Goal: Task Accomplishment & Management: Manage account settings

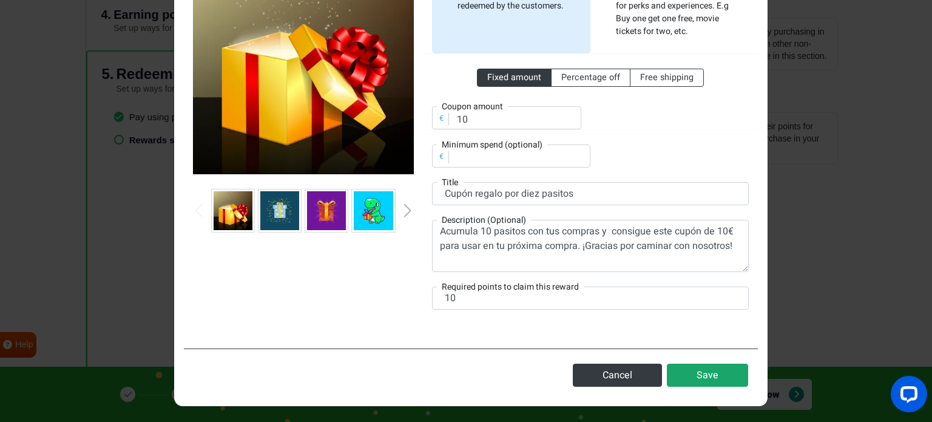
click at [727, 372] on button "Save" at bounding box center [707, 374] width 81 height 23
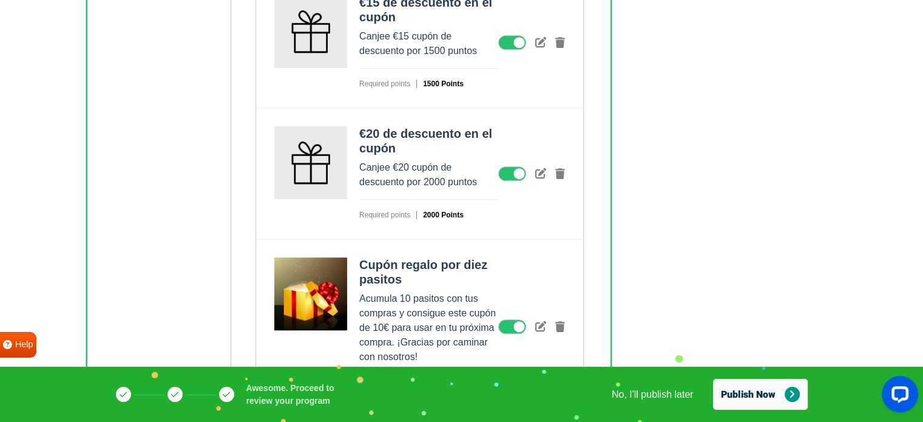
scroll to position [798, 0]
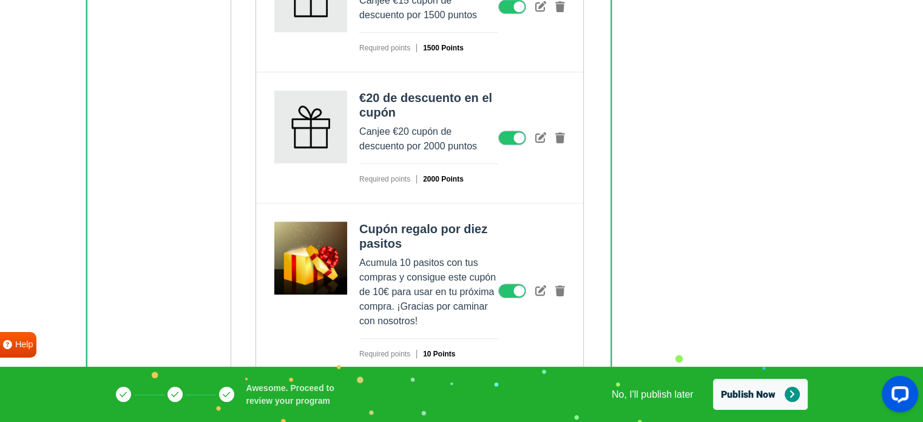
click at [502, 135] on icon at bounding box center [512, 137] width 28 height 15
click at [0, 0] on input "checkbox" at bounding box center [0, 0] width 0 height 0
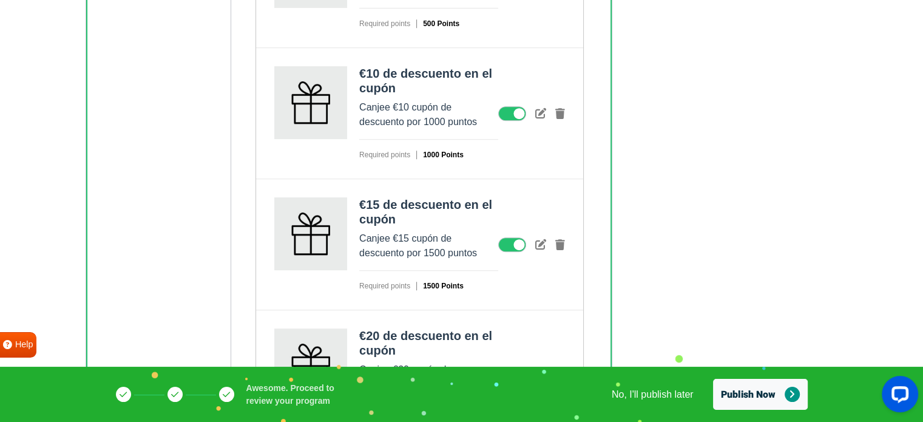
scroll to position [556, 0]
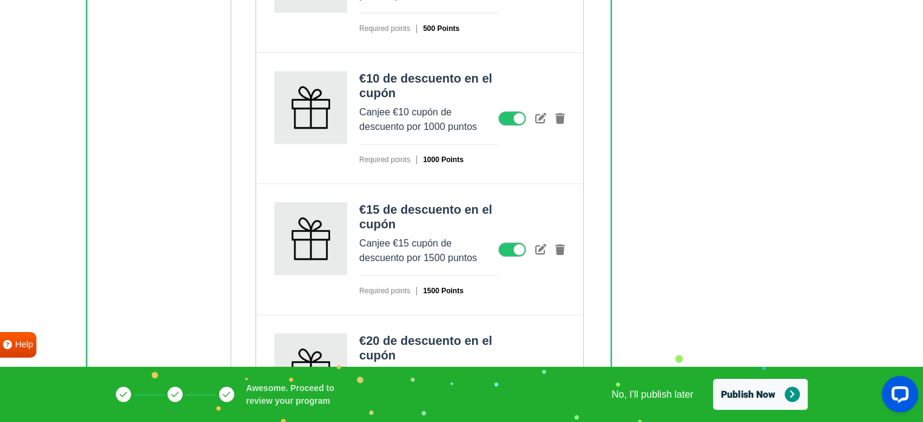
click at [502, 250] on icon at bounding box center [512, 249] width 28 height 15
click at [0, 0] on input "checkbox" at bounding box center [0, 0] width 0 height 0
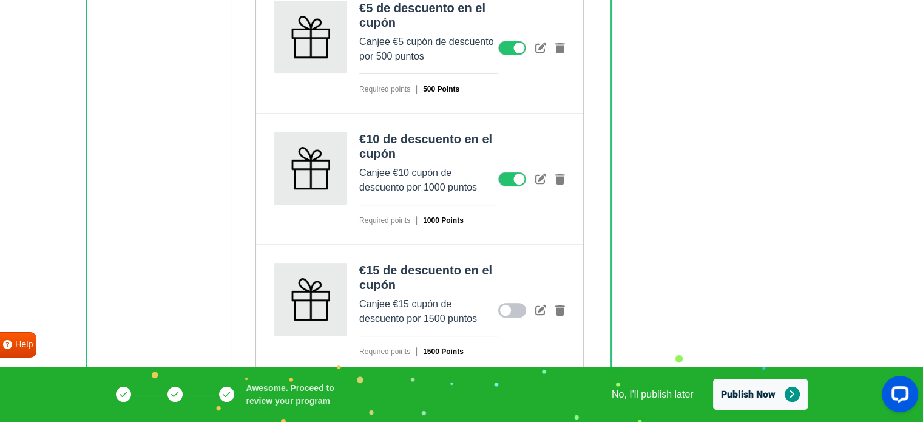
click at [519, 174] on icon at bounding box center [512, 179] width 28 height 15
click at [0, 0] on input "checkbox" at bounding box center [0, 0] width 0 height 0
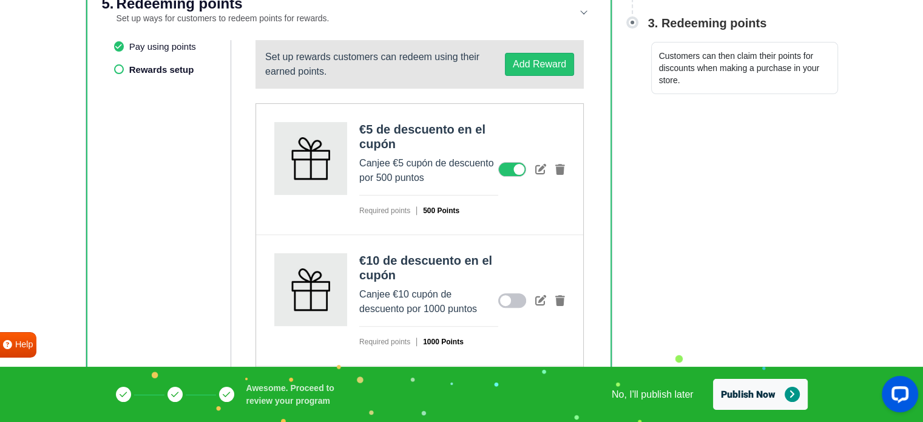
click at [505, 165] on icon at bounding box center [512, 169] width 28 height 15
click at [0, 0] on input "checkbox" at bounding box center [0, 0] width 0 height 0
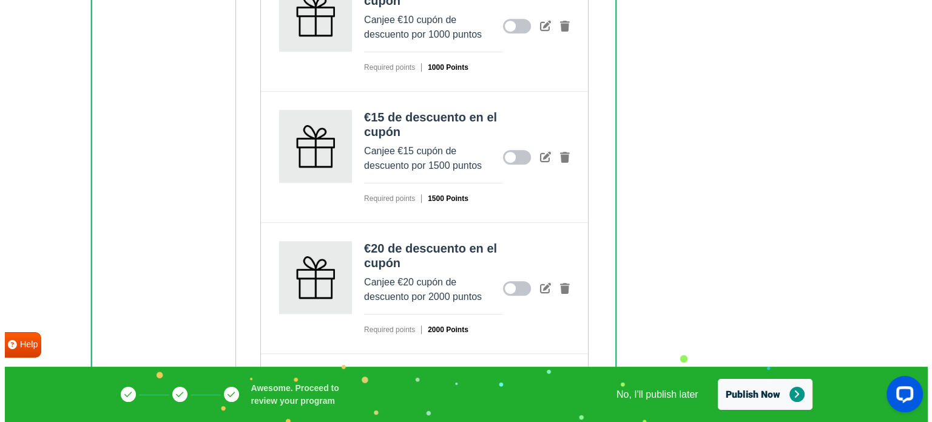
scroll to position [798, 0]
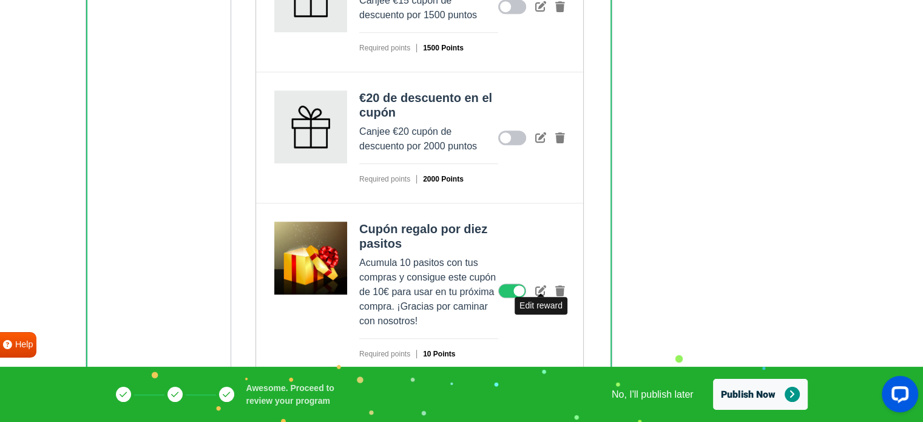
click at [542, 288] on icon at bounding box center [540, 289] width 11 height 11
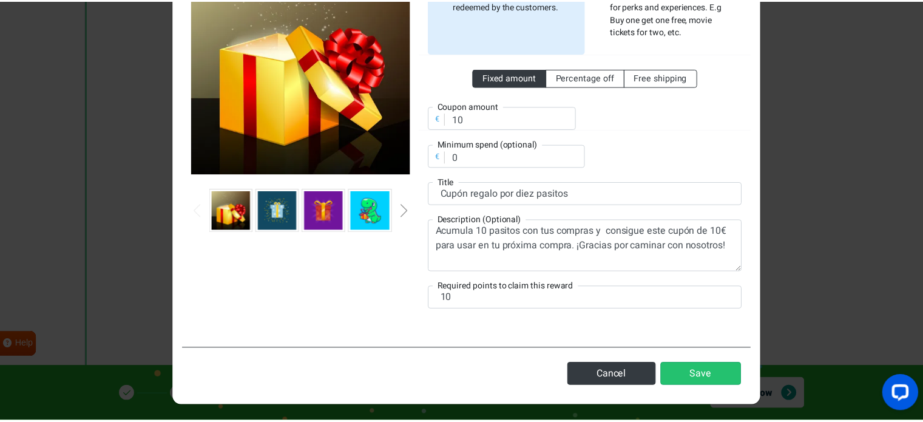
scroll to position [0, 0]
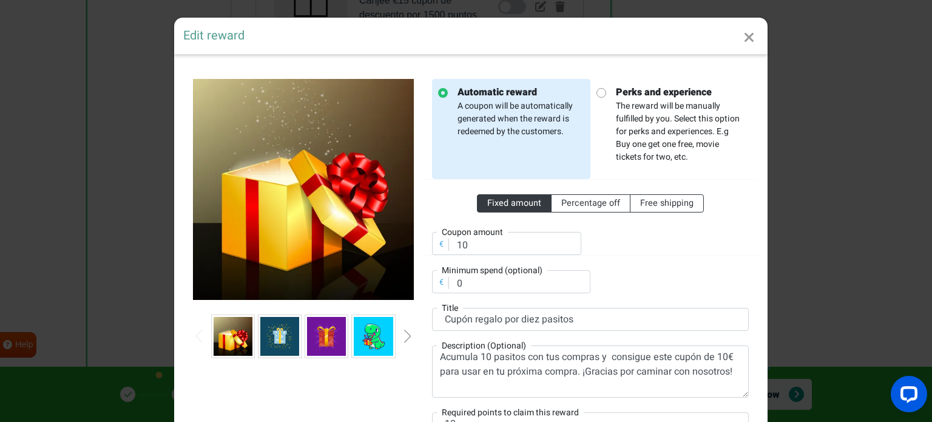
click at [746, 40] on icon "Close" at bounding box center [749, 37] width 11 height 15
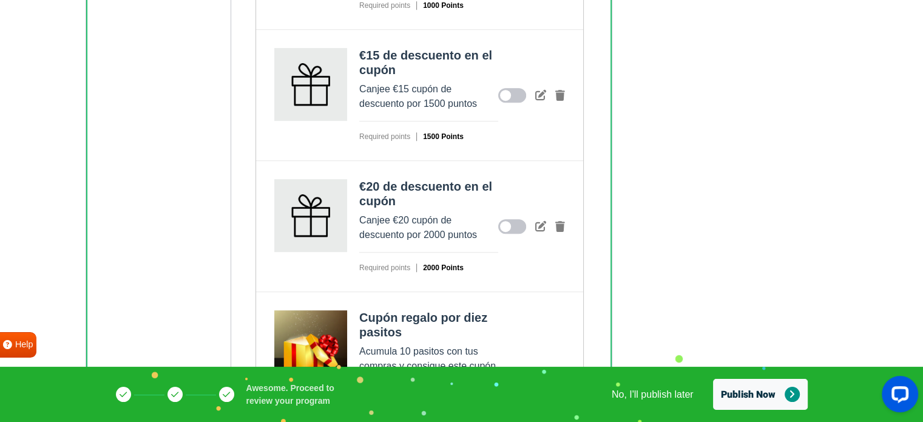
scroll to position [798, 0]
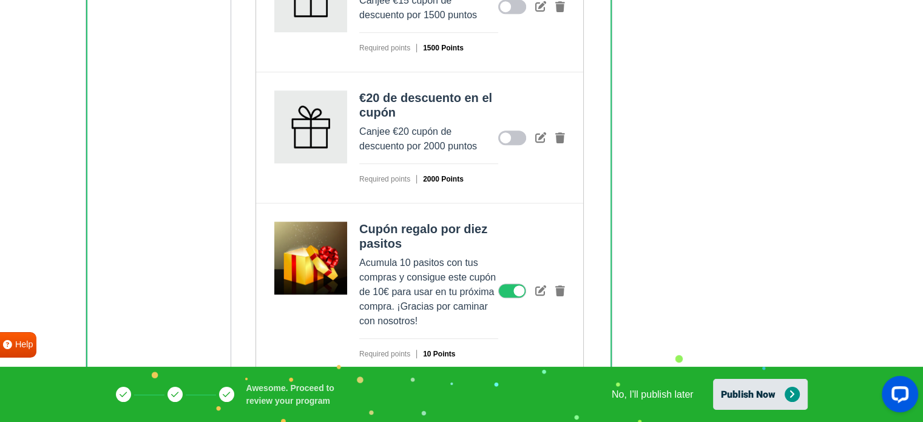
click at [771, 392] on button "Publish Now" at bounding box center [760, 394] width 95 height 31
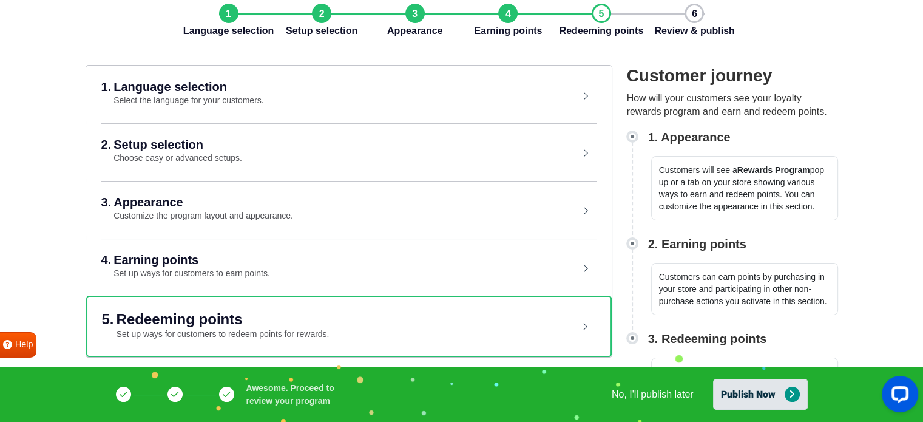
scroll to position [57, 0]
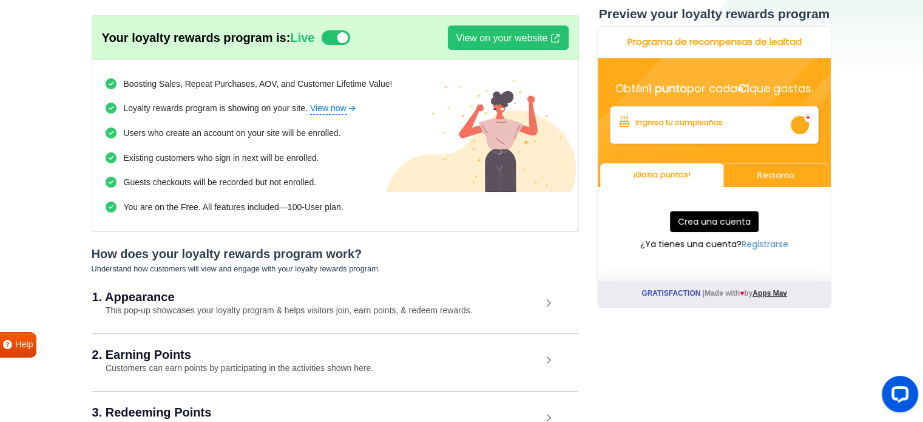
scroll to position [197, 0]
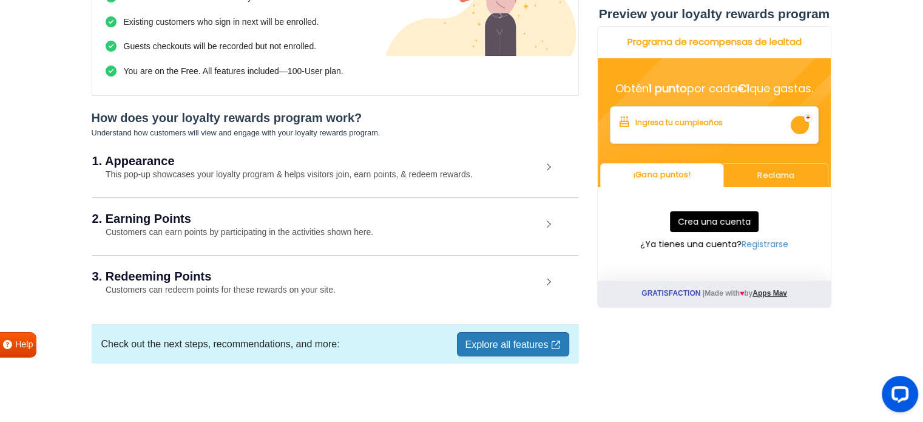
click at [530, 227] on div "2. Earning Points Customers can earn points by participating in the activities …" at bounding box center [335, 225] width 486 height 56
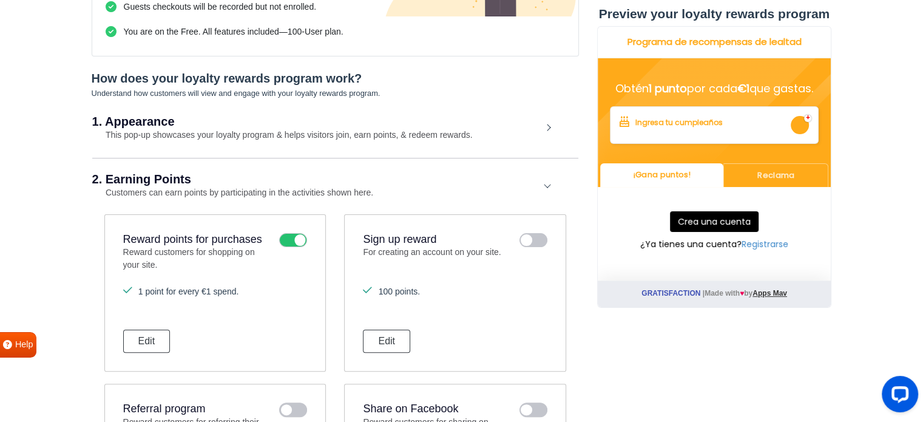
scroll to position [257, 0]
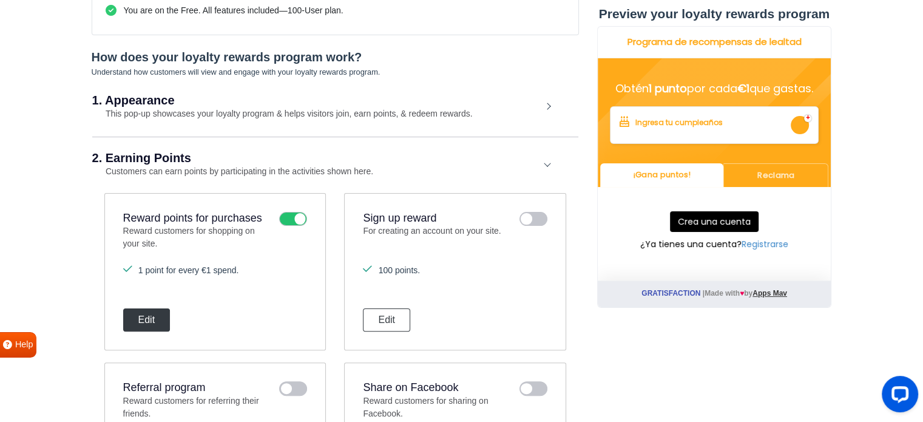
click at [152, 315] on button "Edit" at bounding box center [146, 319] width 47 height 23
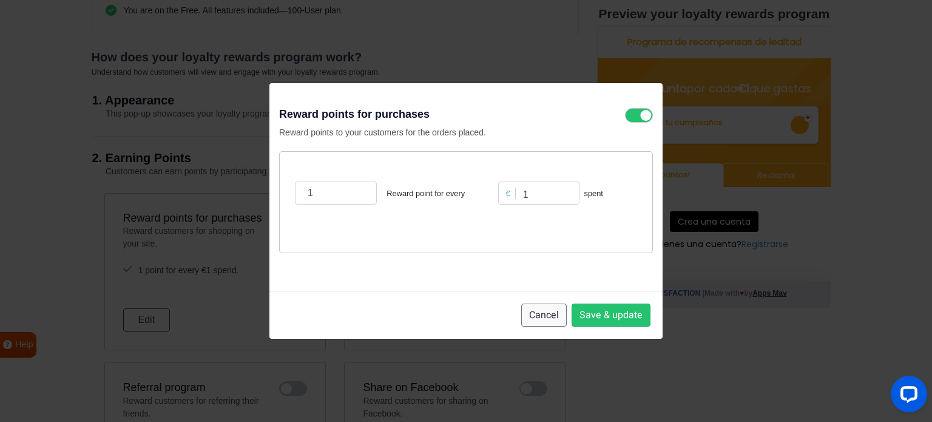
click at [537, 312] on button "Cancel" at bounding box center [543, 314] width 45 height 23
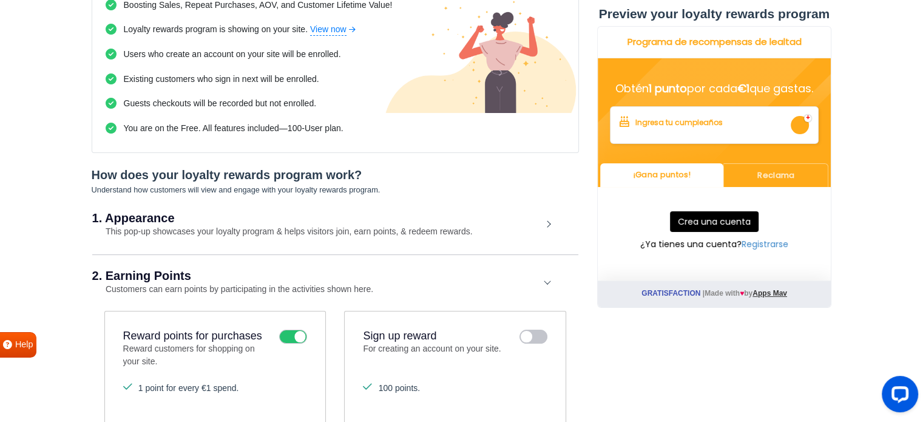
scroll to position [0, 0]
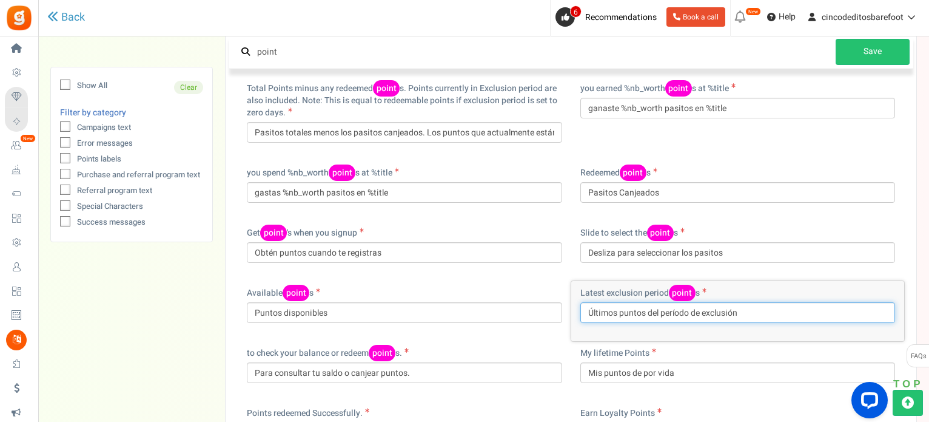
drag, startPoint x: 643, startPoint y: 310, endPoint x: 624, endPoint y: 312, distance: 19.6
click at [624, 312] on input "Últimos puntos del período de exclusión" at bounding box center [738, 312] width 315 height 21
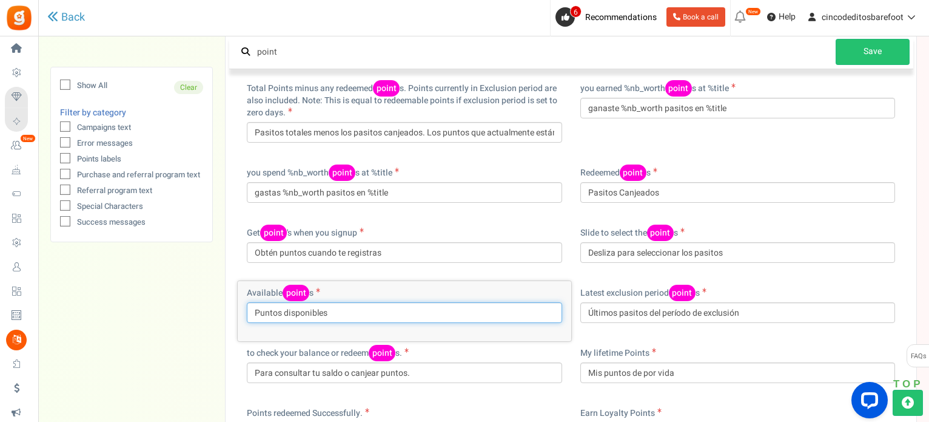
drag, startPoint x: 280, startPoint y: 314, endPoint x: 250, endPoint y: 309, distance: 30.0
click at [250, 310] on input "Puntos disponibles" at bounding box center [404, 312] width 315 height 21
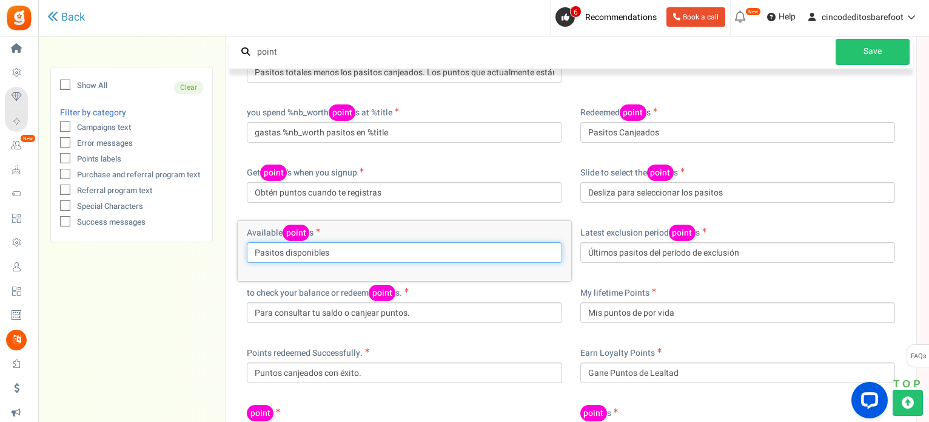
scroll to position [599, 0]
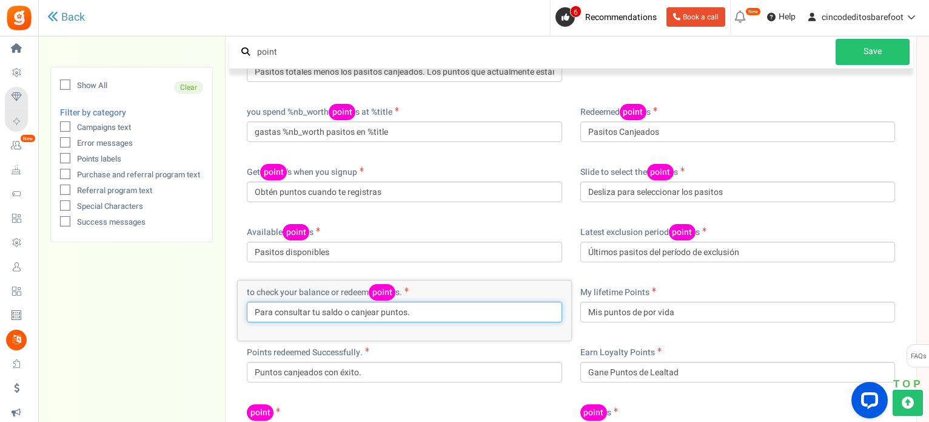
drag, startPoint x: 404, startPoint y: 313, endPoint x: 385, endPoint y: 317, distance: 19.2
click at [385, 317] on input "Para consultar tu saldo o canjear puntos." at bounding box center [404, 311] width 315 height 21
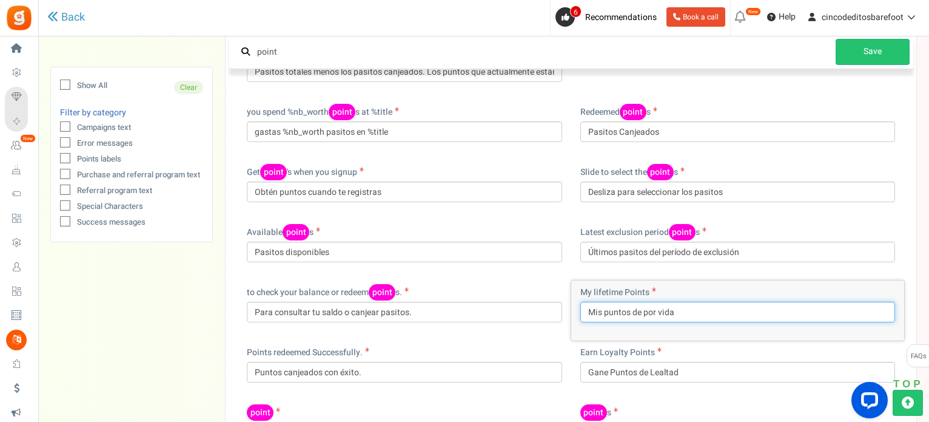
click at [626, 312] on input "Mis puntos de por vida" at bounding box center [738, 311] width 315 height 21
drag, startPoint x: 630, startPoint y: 313, endPoint x: 605, endPoint y: 317, distance: 25.8
click at [605, 317] on input "Mis puntos de por vida" at bounding box center [738, 311] width 315 height 21
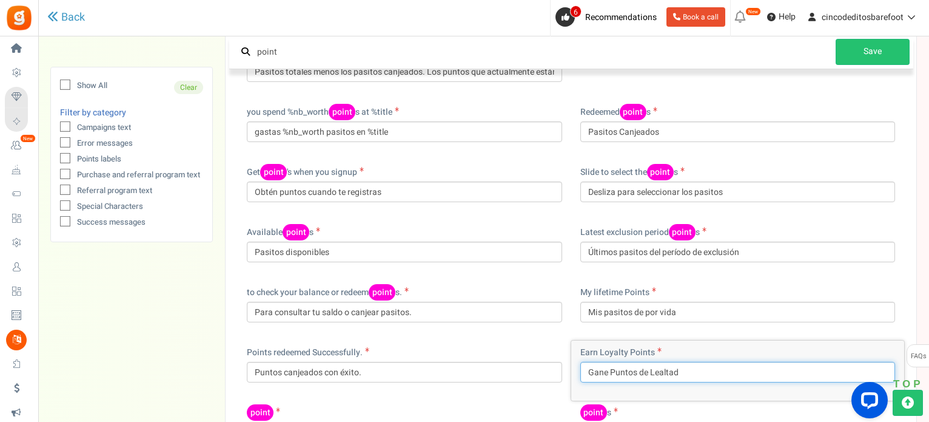
click at [631, 372] on input "Gane Puntos de Lealtad" at bounding box center [738, 372] width 315 height 21
drag, startPoint x: 636, startPoint y: 372, endPoint x: 618, endPoint y: 368, distance: 18.7
click at [614, 371] on input "Gane Puntos de Lealtad" at bounding box center [738, 372] width 315 height 21
drag, startPoint x: 684, startPoint y: 366, endPoint x: 609, endPoint y: 376, distance: 75.9
click at [609, 376] on input "Gane Puntos de Lealtad" at bounding box center [738, 372] width 315 height 21
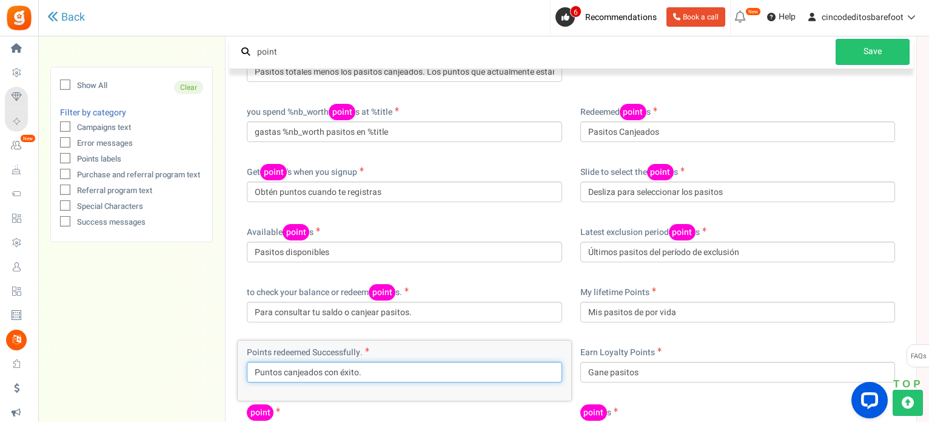
drag, startPoint x: 282, startPoint y: 371, endPoint x: 253, endPoint y: 371, distance: 29.1
click at [254, 371] on input "Puntos canjeados con éxito." at bounding box center [404, 372] width 315 height 21
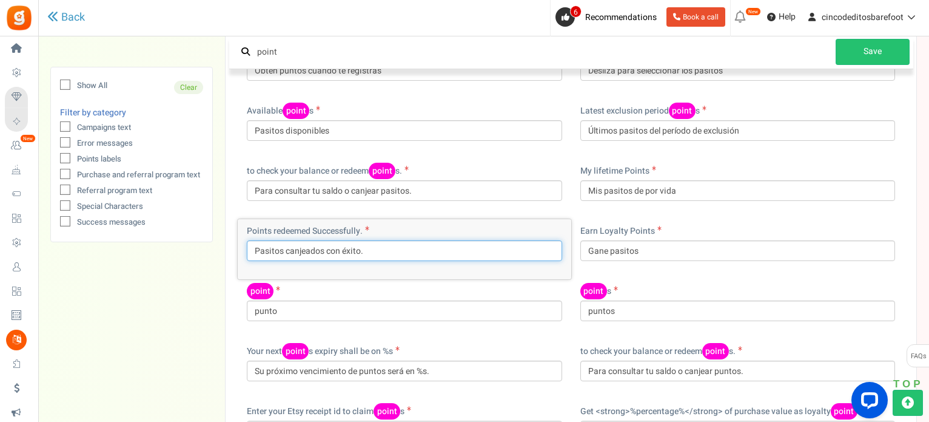
scroll to position [781, 0]
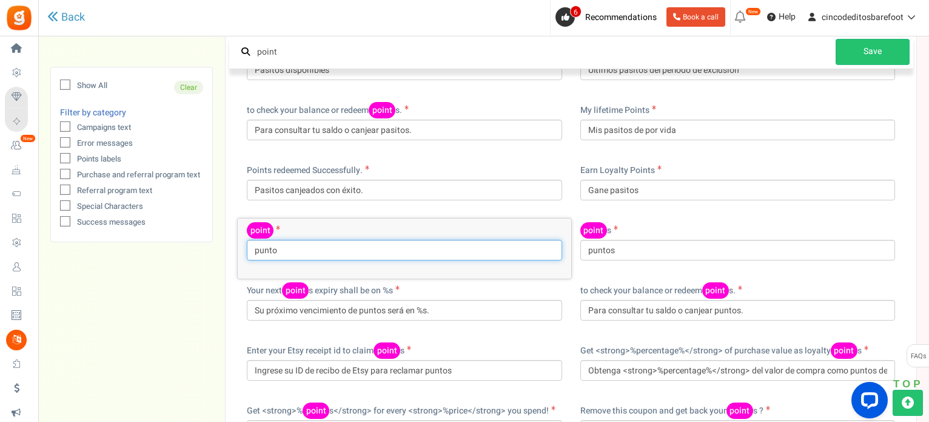
drag, startPoint x: 300, startPoint y: 252, endPoint x: 385, endPoint y: 313, distance: 104.9
click at [46, 257] on div "If you are changing over to a non-English (US) language, be sure to review & ch…" at bounding box center [483, 39] width 891 height 1543
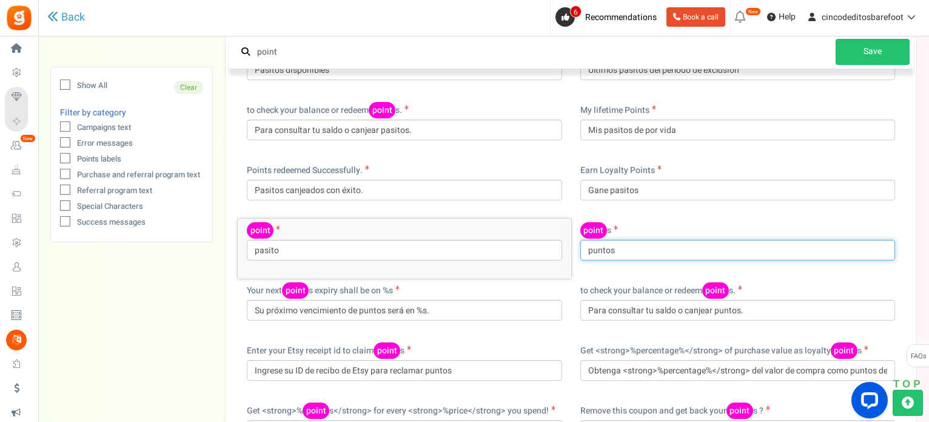
click at [691, 249] on input "puntos" at bounding box center [738, 250] width 315 height 21
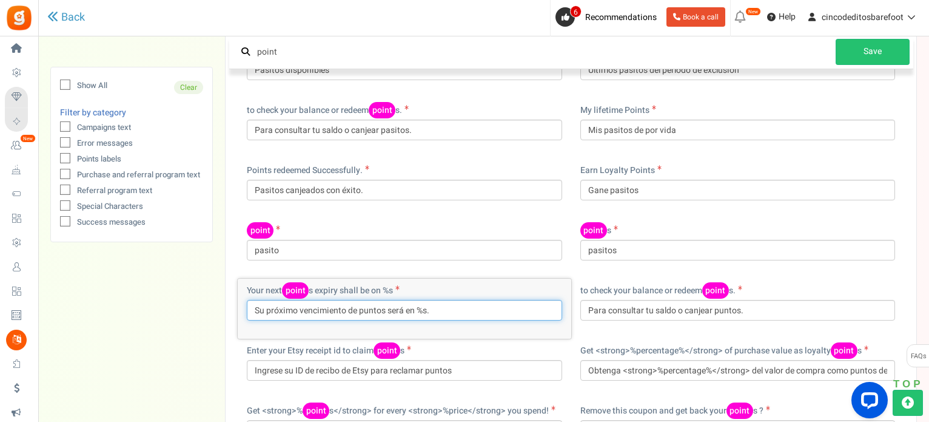
drag, startPoint x: 386, startPoint y: 311, endPoint x: 360, endPoint y: 317, distance: 26.8
click at [360, 317] on input "Su próximo vencimiento de puntos será en %s." at bounding box center [404, 310] width 315 height 21
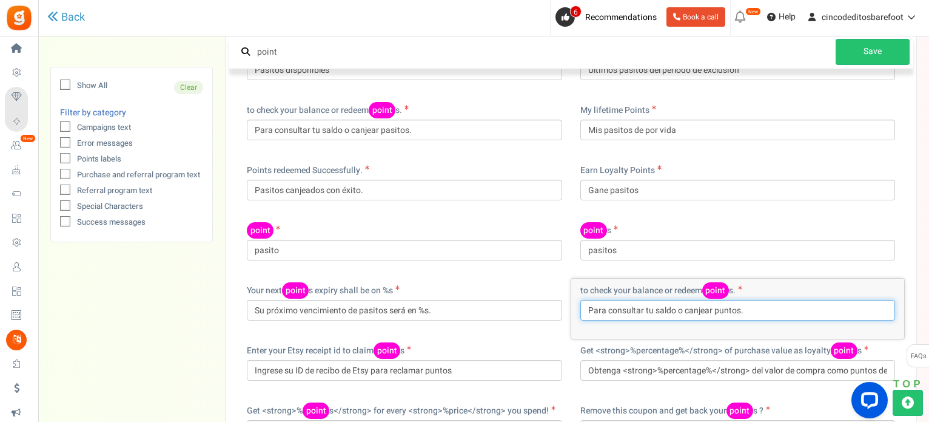
drag, startPoint x: 738, startPoint y: 309, endPoint x: 719, endPoint y: 313, distance: 19.3
click at [719, 313] on input "Para consultar tu saldo o canjear puntos." at bounding box center [738, 310] width 315 height 21
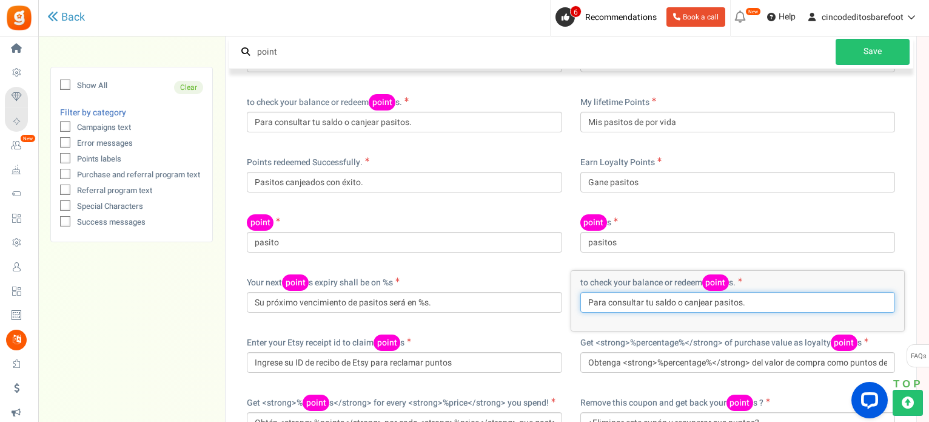
scroll to position [841, 0]
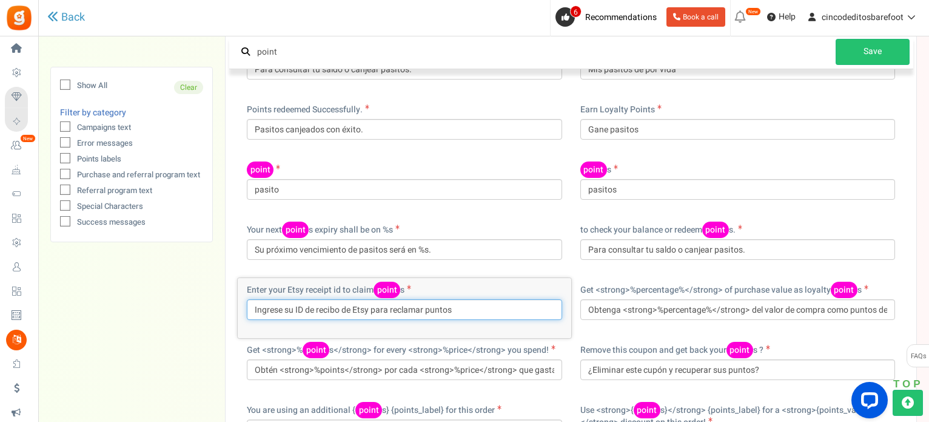
drag, startPoint x: 451, startPoint y: 311, endPoint x: 428, endPoint y: 313, distance: 23.8
click at [428, 313] on input "Ingrese su ID de recibo de Etsy para reclamar puntos" at bounding box center [404, 309] width 315 height 21
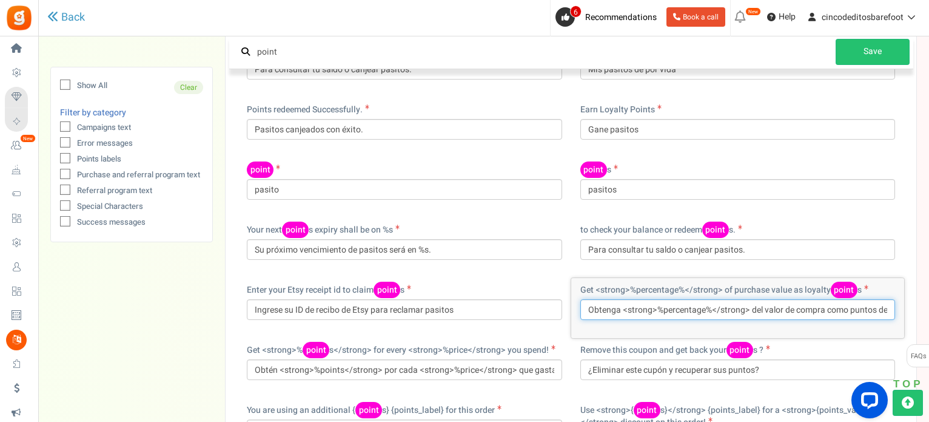
drag, startPoint x: 875, startPoint y: 307, endPoint x: 851, endPoint y: 308, distance: 23.7
click at [851, 308] on input "Obtenga <strong>%percentage%</strong> del valor de compra como puntos de fideli…" at bounding box center [738, 309] width 315 height 21
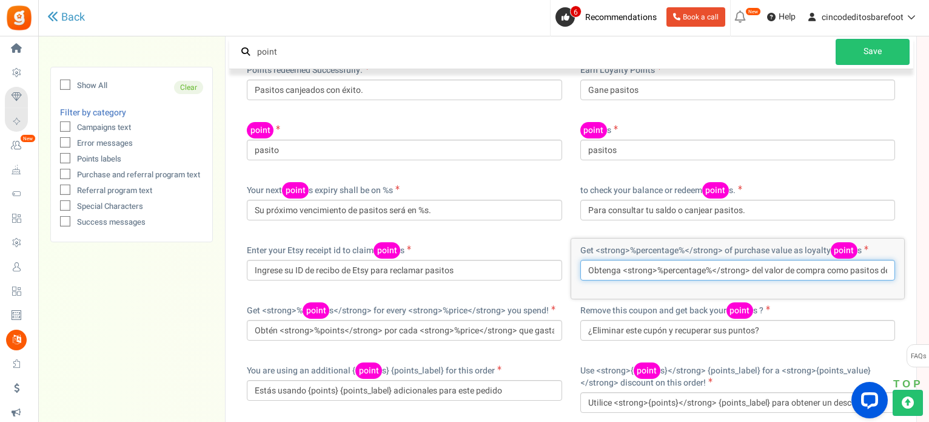
scroll to position [963, 0]
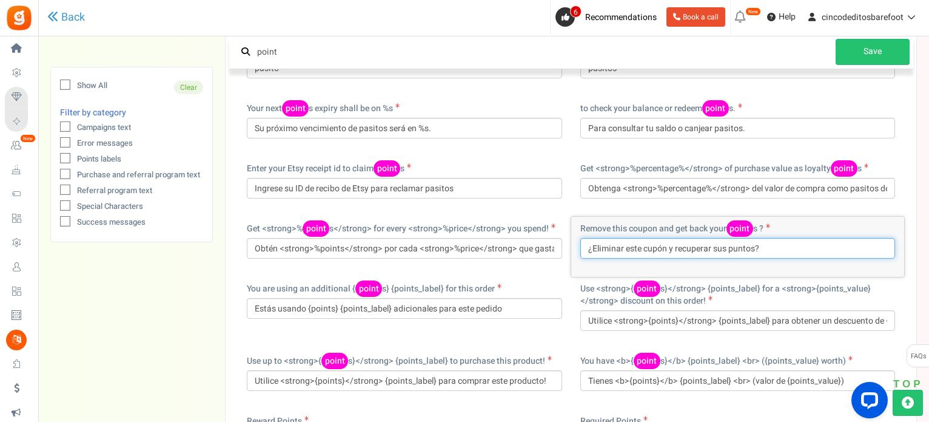
click at [732, 251] on input "¿Eliminar este cupón y recuperar sus puntos?" at bounding box center [738, 248] width 315 height 21
click at [736, 247] on input "¿Eliminar este cupón y recuperar sus puntos?" at bounding box center [738, 248] width 315 height 21
drag, startPoint x: 729, startPoint y: 249, endPoint x: 756, endPoint y: 249, distance: 27.3
click at [756, 249] on input "¿Eliminar este cupón y recuperar sus puntos?" at bounding box center [738, 248] width 315 height 21
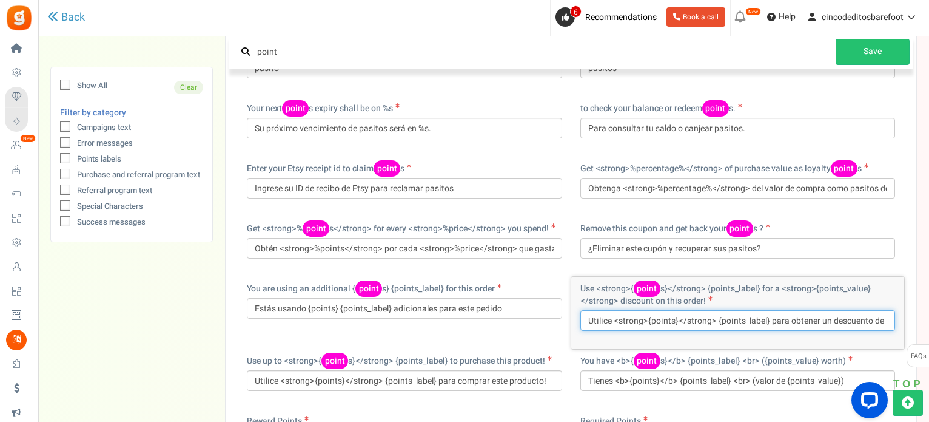
drag, startPoint x: 648, startPoint y: 319, endPoint x: 672, endPoint y: 320, distance: 23.7
click at [672, 320] on input "Utilice <strong>{points}</strong> {points_label} para obtener un descuento de <…" at bounding box center [738, 320] width 315 height 21
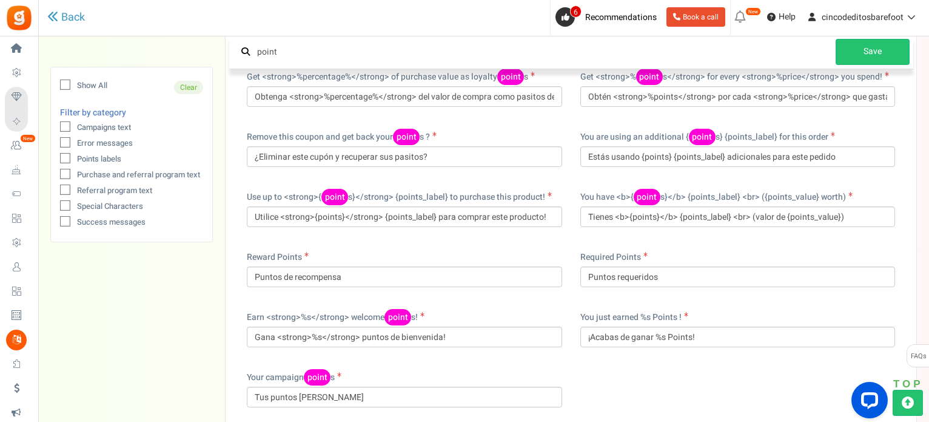
scroll to position [1165, 0]
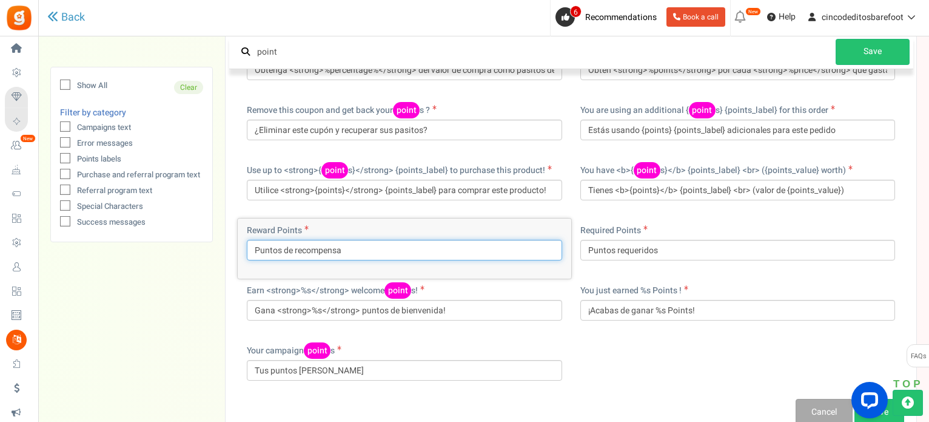
drag, startPoint x: 281, startPoint y: 251, endPoint x: 240, endPoint y: 254, distance: 41.4
click at [240, 254] on div "Reward Points Puntos de recompensa" at bounding box center [405, 248] width 334 height 60
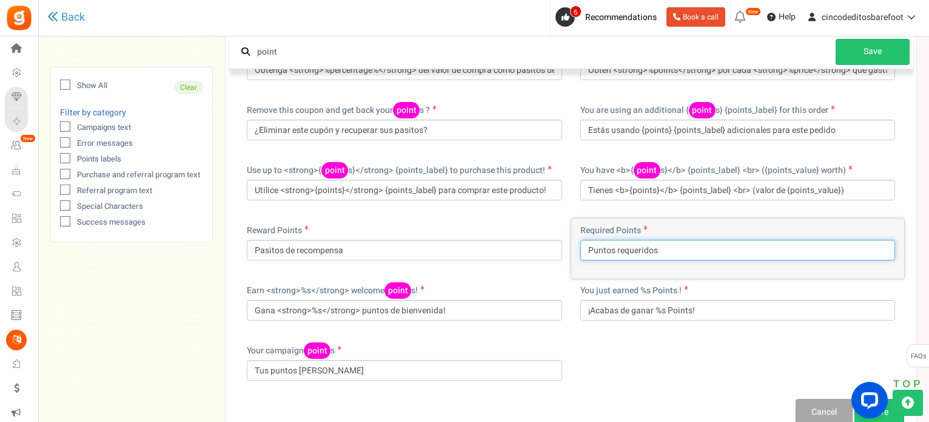
drag, startPoint x: 613, startPoint y: 249, endPoint x: 521, endPoint y: 257, distance: 91.9
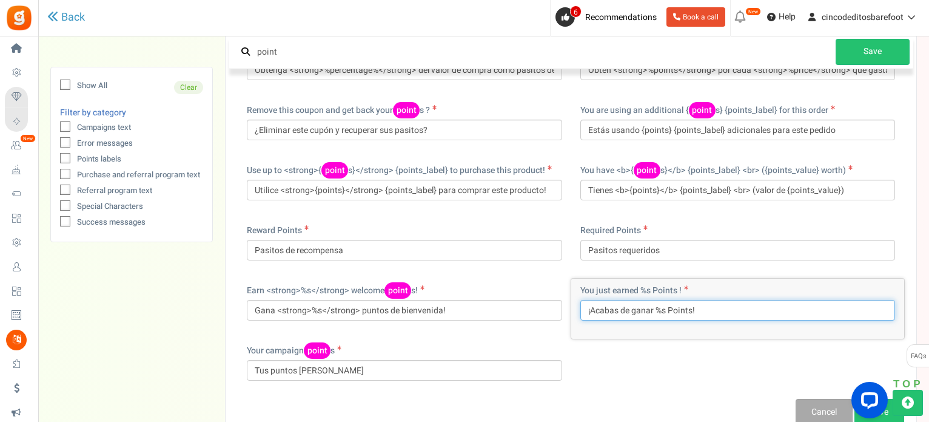
drag, startPoint x: 692, startPoint y: 309, endPoint x: 674, endPoint y: 312, distance: 18.4
click at [674, 312] on input "¡Acabas de ganar %s Points!" at bounding box center [738, 310] width 315 height 21
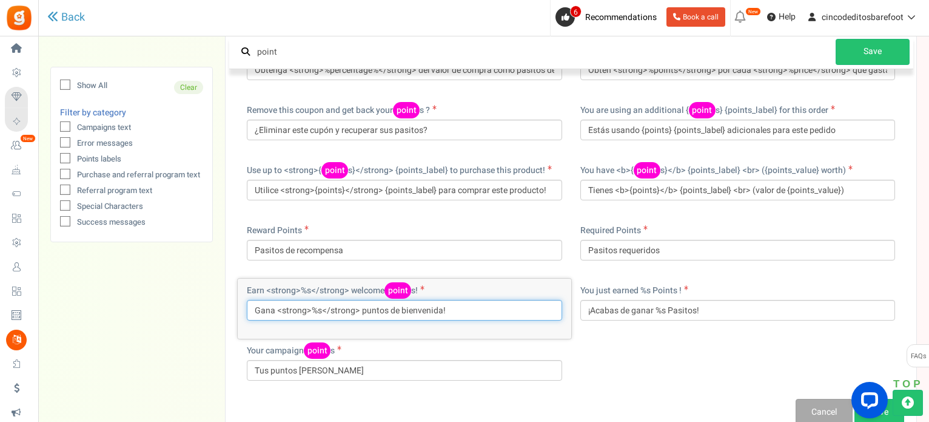
drag, startPoint x: 385, startPoint y: 308, endPoint x: 362, endPoint y: 311, distance: 23.3
click at [362, 311] on input "Gana <strong>%s</strong> puntos de bienvenida!" at bounding box center [404, 310] width 315 height 21
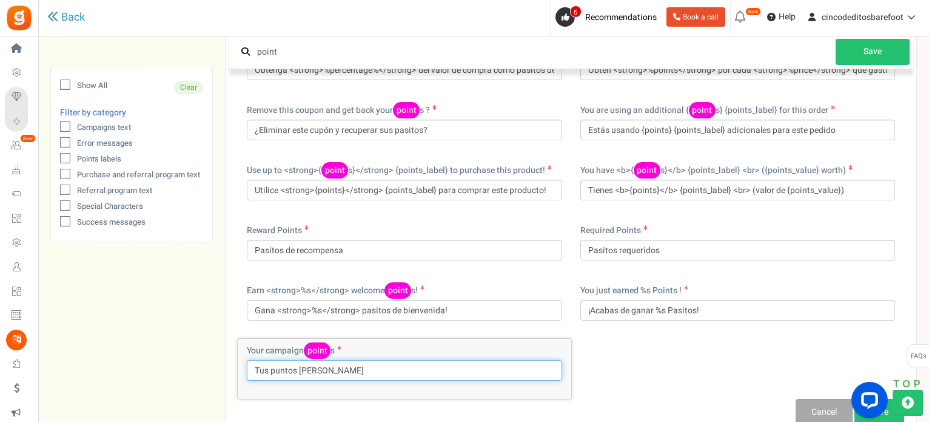
drag, startPoint x: 297, startPoint y: 374, endPoint x: 274, endPoint y: 377, distance: 23.2
click at [274, 377] on input "Tus puntos [PERSON_NAME]" at bounding box center [404, 370] width 315 height 21
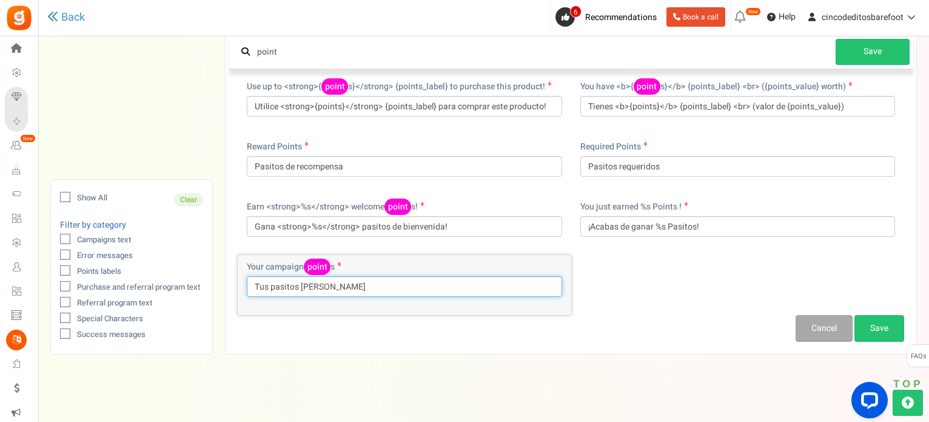
scroll to position [1254, 0]
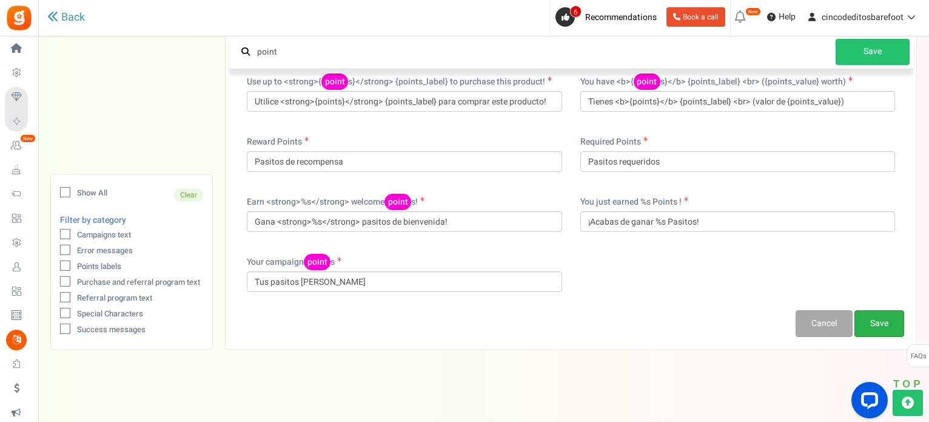
click at [890, 317] on link "Save" at bounding box center [880, 323] width 50 height 27
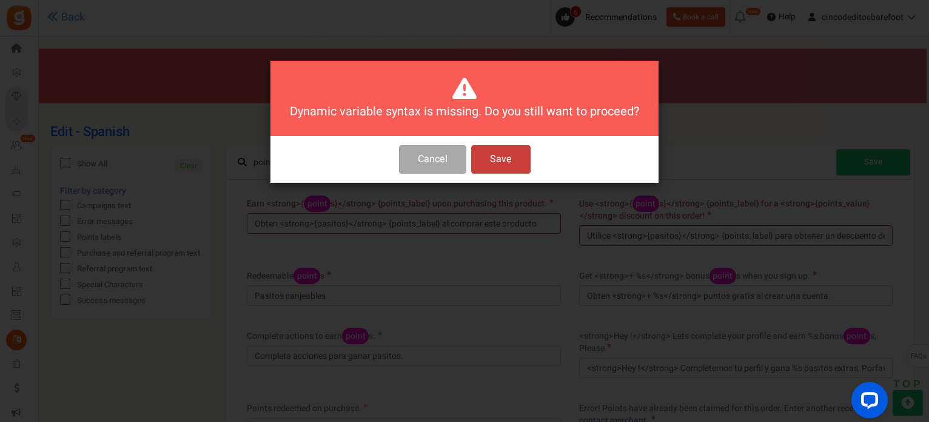
click at [509, 150] on button "Save" at bounding box center [500, 159] width 59 height 29
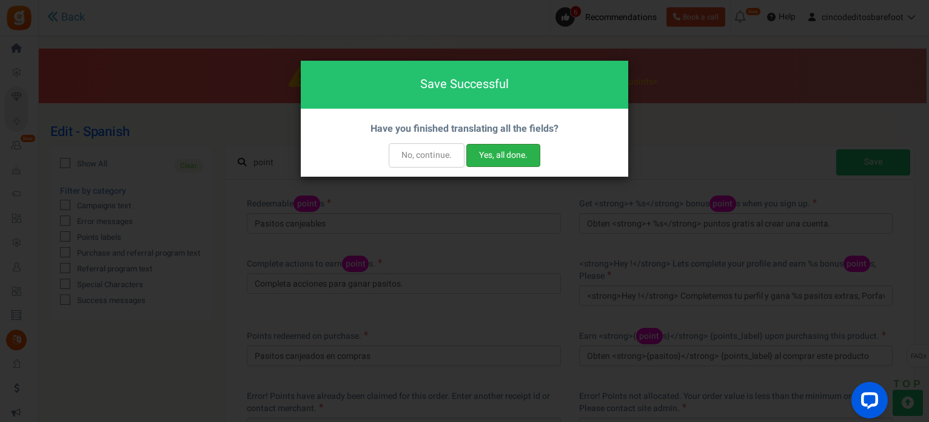
click at [497, 154] on button "Yes, all done." at bounding box center [503, 155] width 74 height 23
